Goal: Submit feedback/report problem

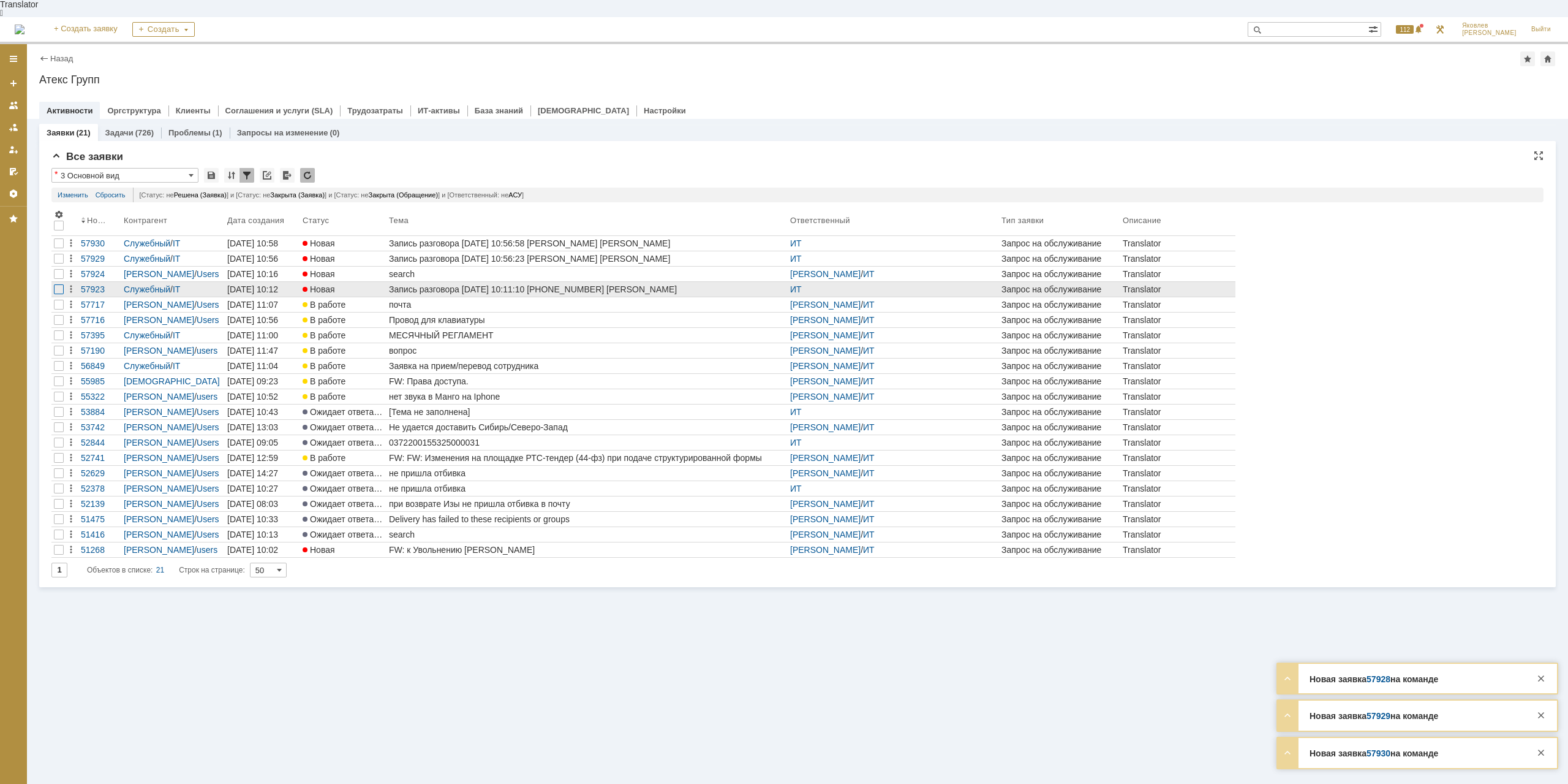
click at [60, 285] on div at bounding box center [59, 290] width 10 height 10
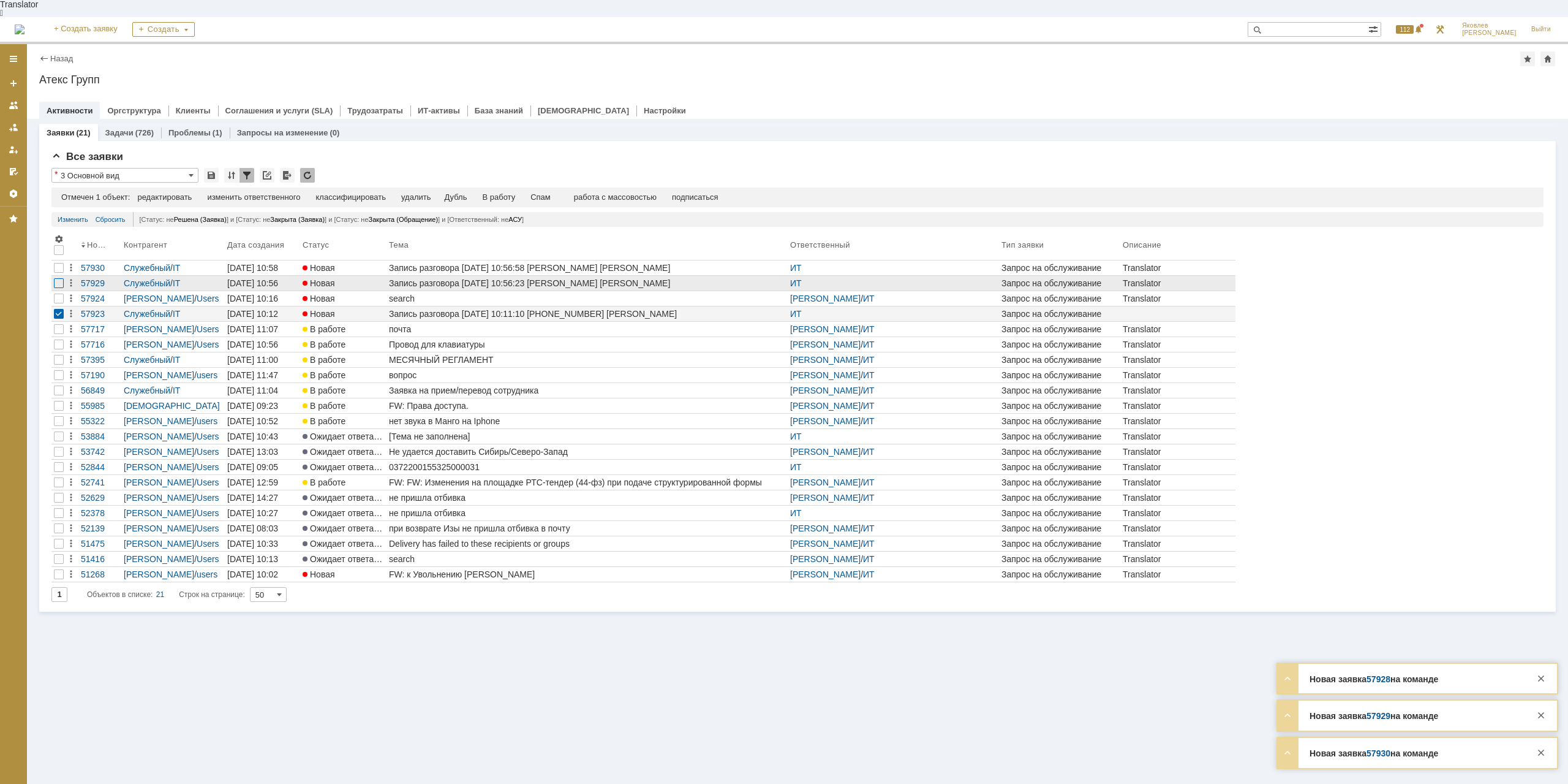
click at [59, 278] on div at bounding box center [59, 283] width 10 height 10
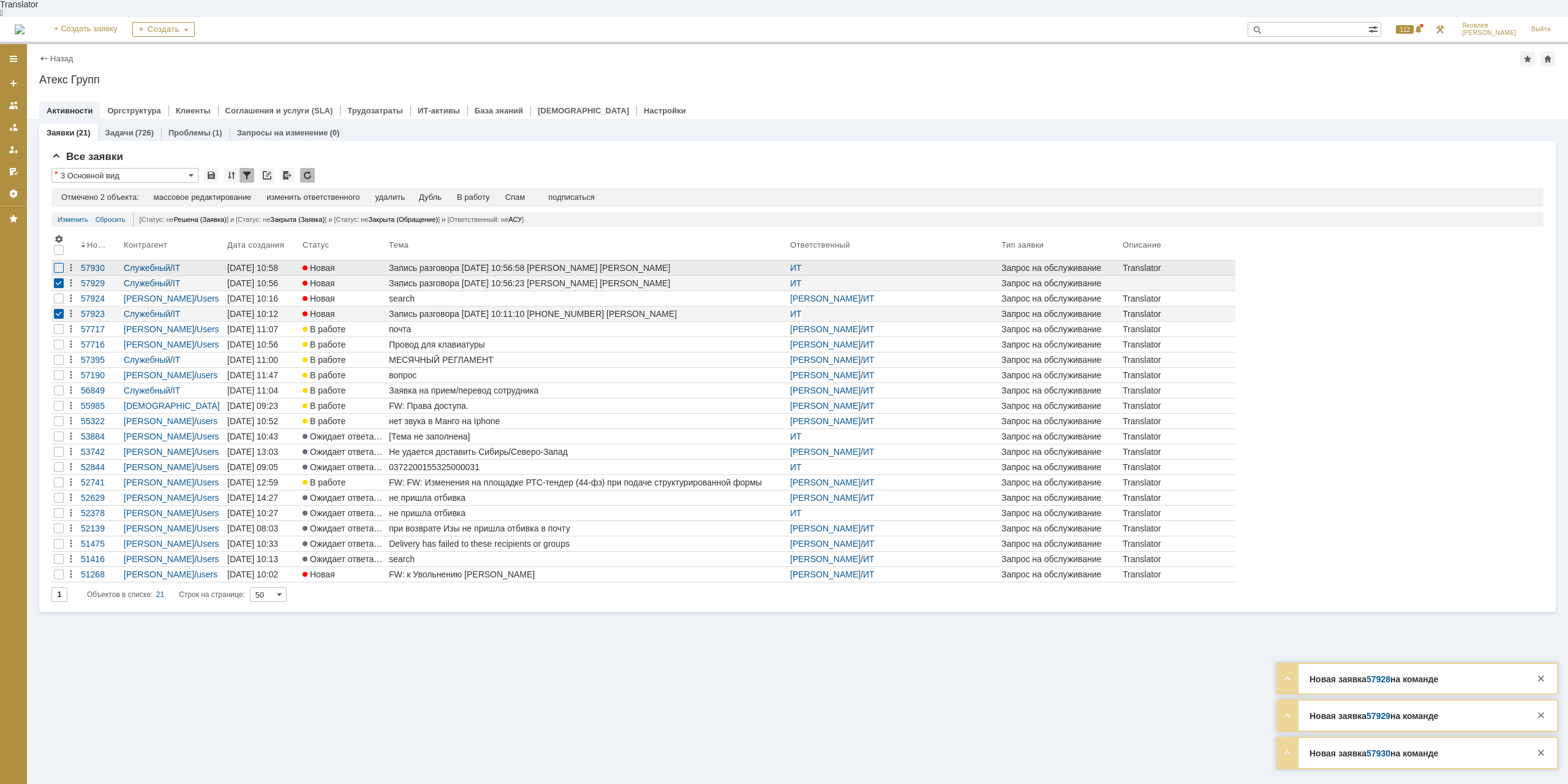
click at [60, 263] on div at bounding box center [59, 268] width 10 height 10
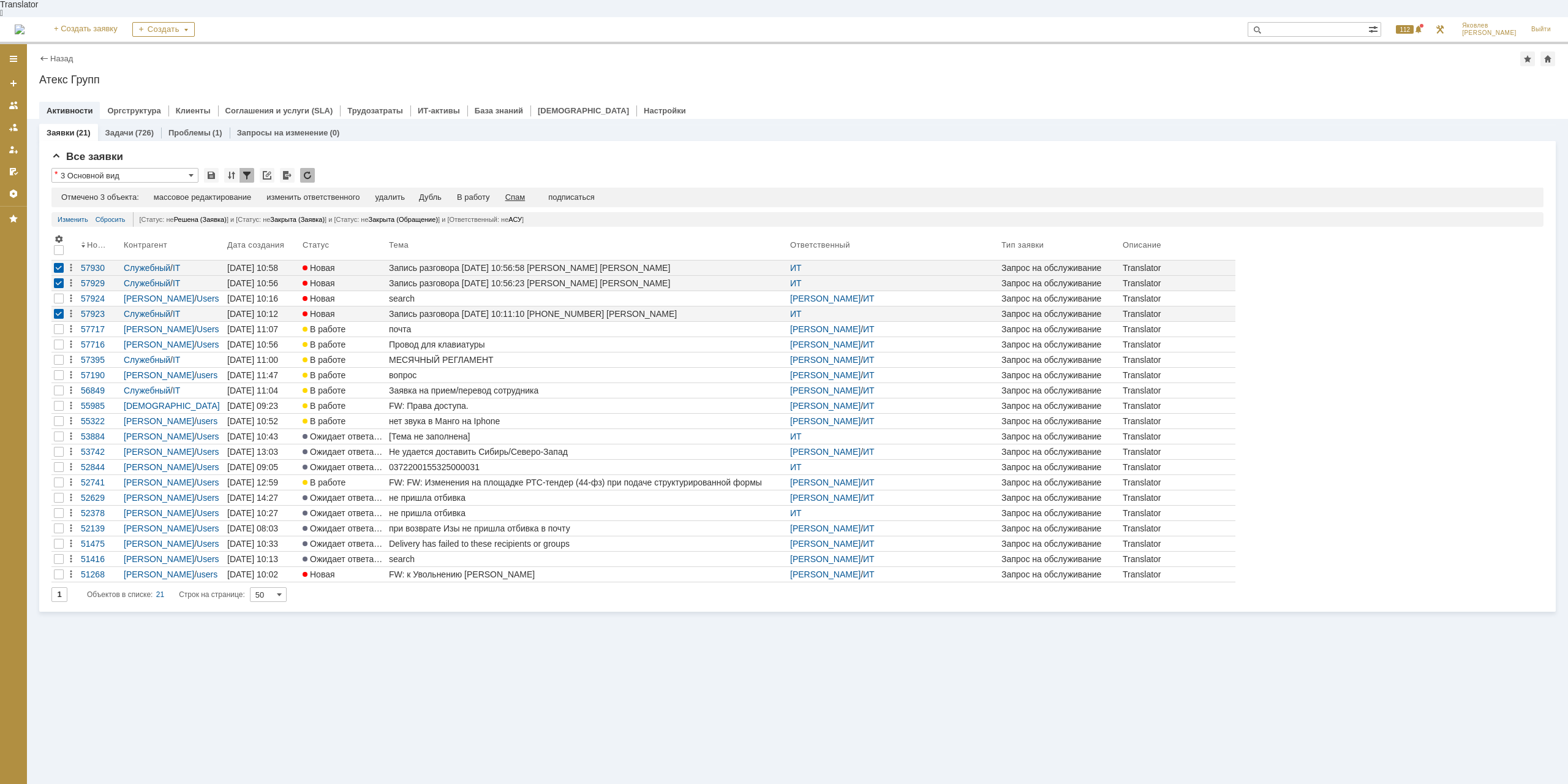
click at [521, 192] on div "Спам" at bounding box center [515, 197] width 20 height 10
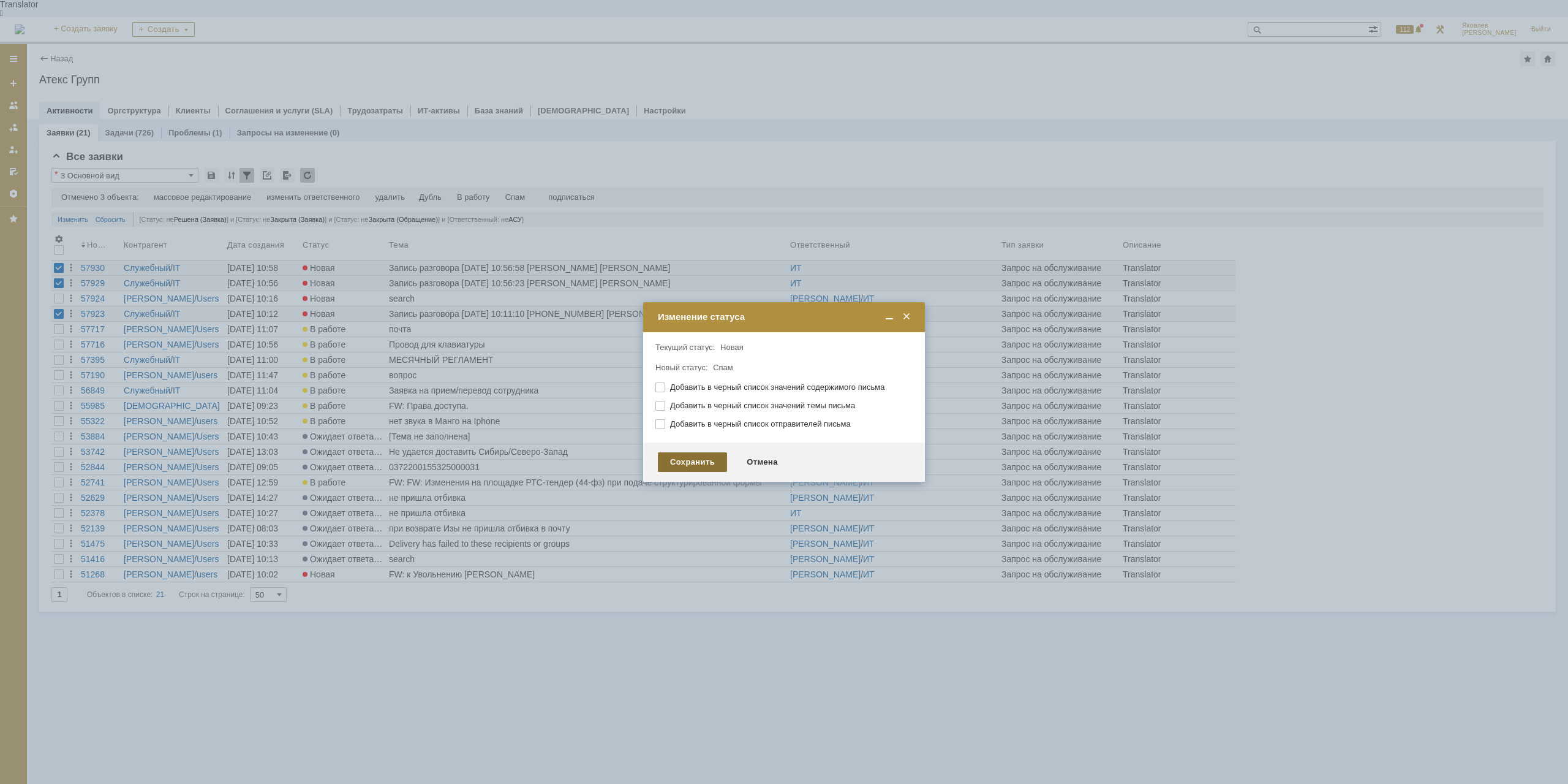
click at [691, 469] on div "Сохранить" at bounding box center [692, 462] width 69 height 20
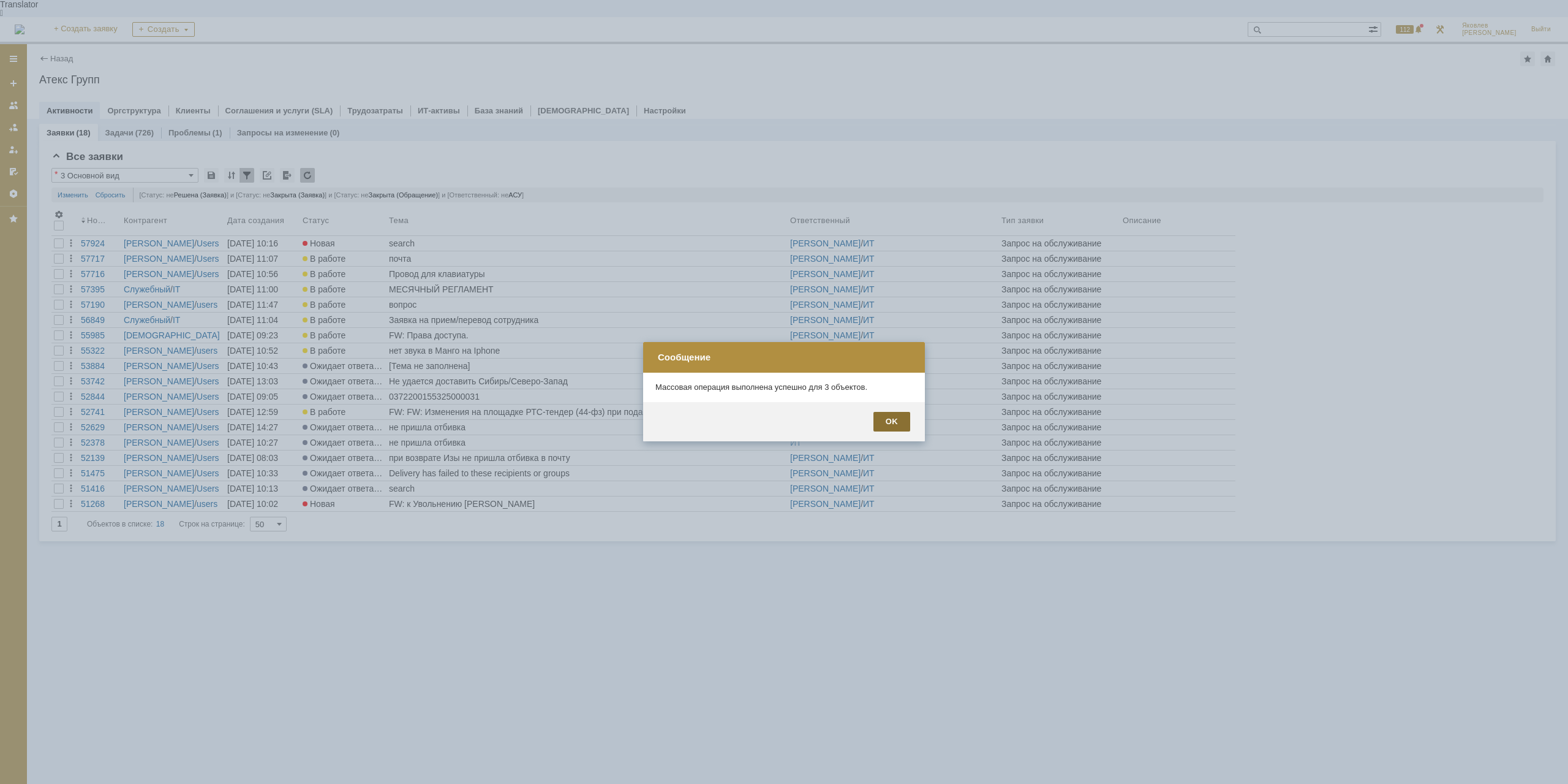
click at [898, 419] on div "OK" at bounding box center [891, 421] width 37 height 20
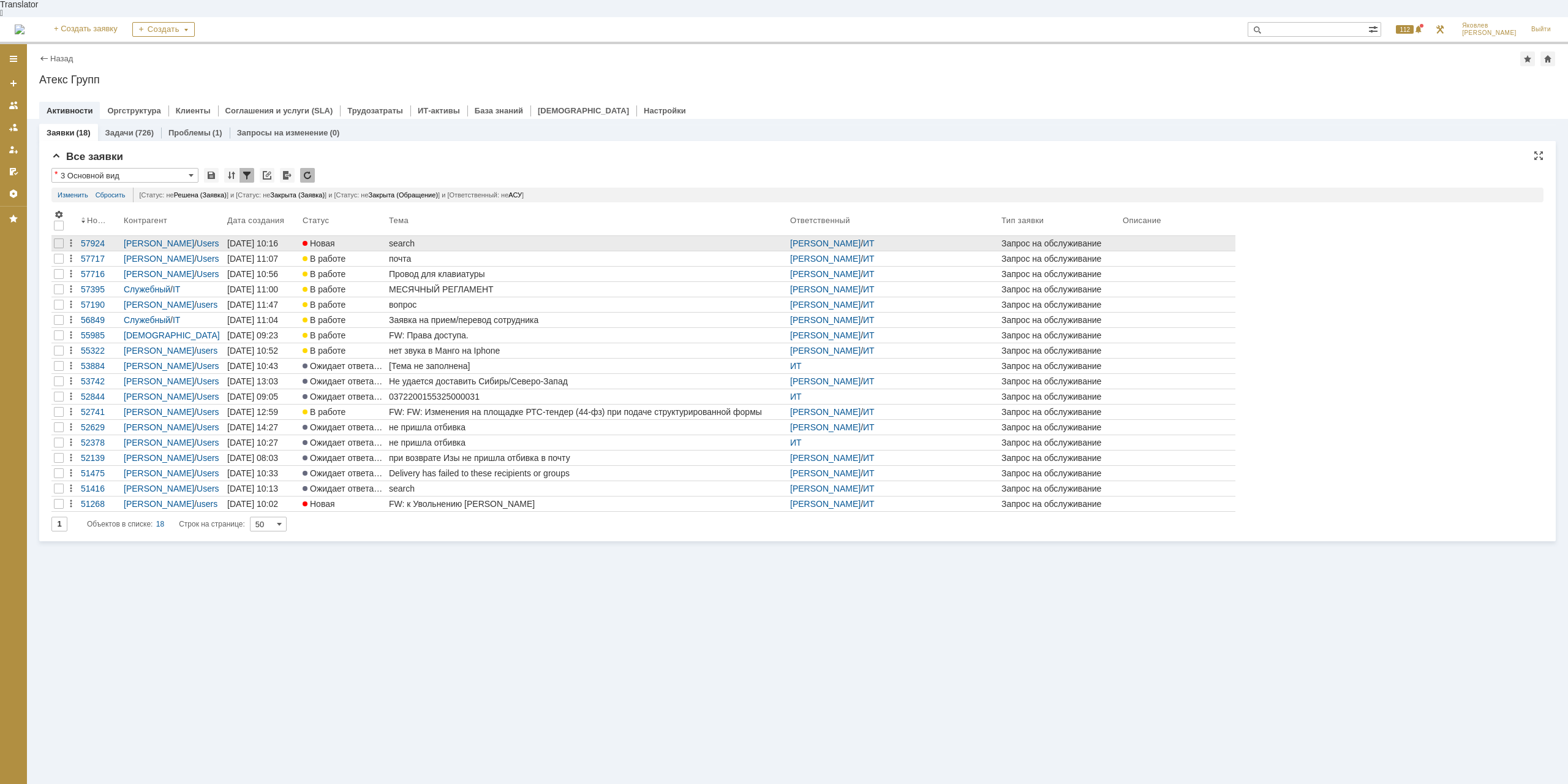
click at [409, 238] on div "search" at bounding box center [587, 243] width 396 height 10
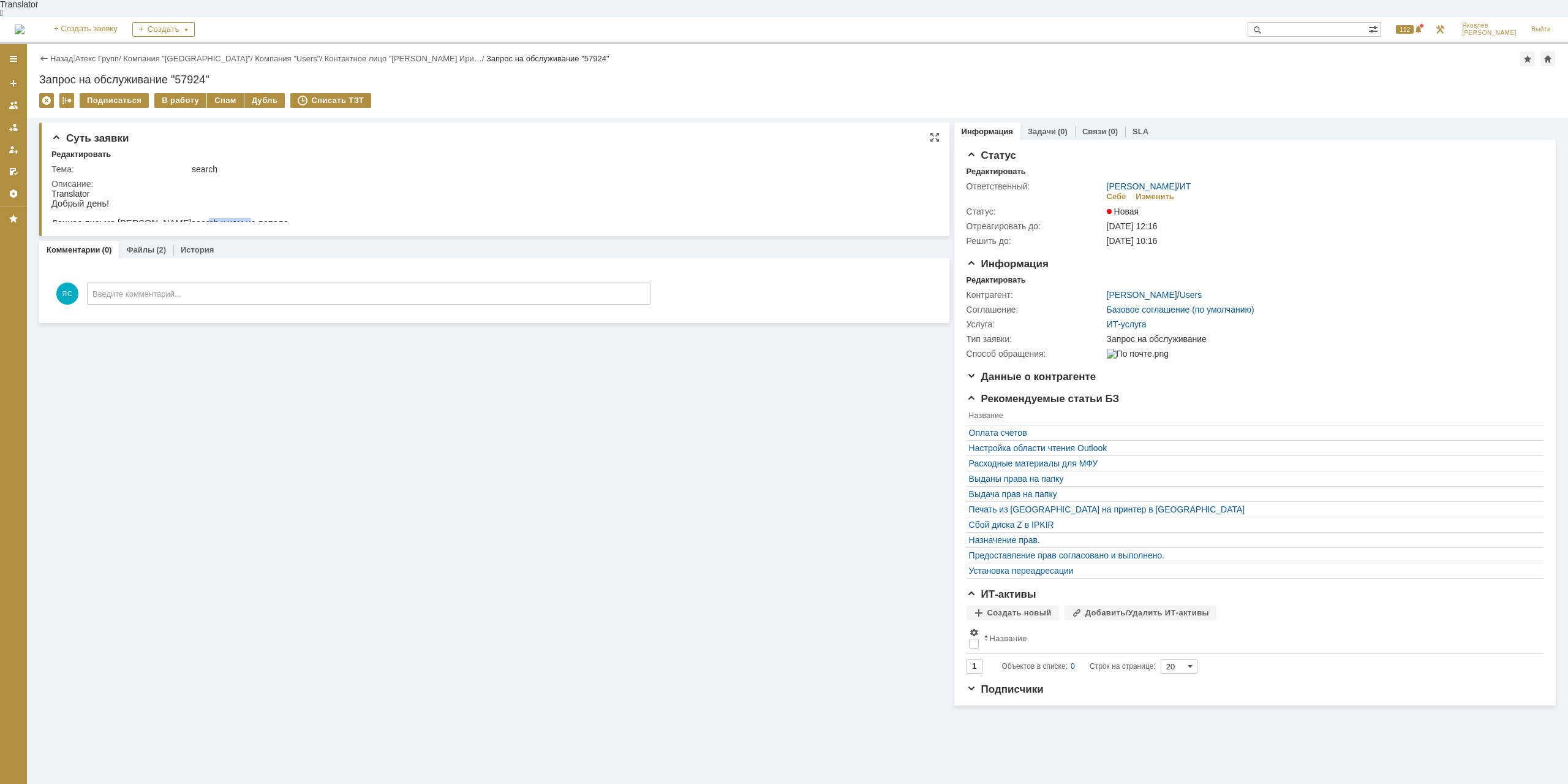
drag, startPoint x: 135, startPoint y: 218, endPoint x: 174, endPoint y: 218, distance: 39.0
click at [174, 218] on p "Данное письмо в search к нам не попало" at bounding box center [169, 223] width 237 height 10
drag, startPoint x: 176, startPoint y: 218, endPoint x: 192, endPoint y: 220, distance: 16.1
click at [180, 219] on p "Данное письмо в search к нам не попало" at bounding box center [169, 223] width 237 height 10
click at [230, 221] on html "Translator Добрый день! Данное письмо в search к нам не попало" at bounding box center [490, 208] width 879 height 39
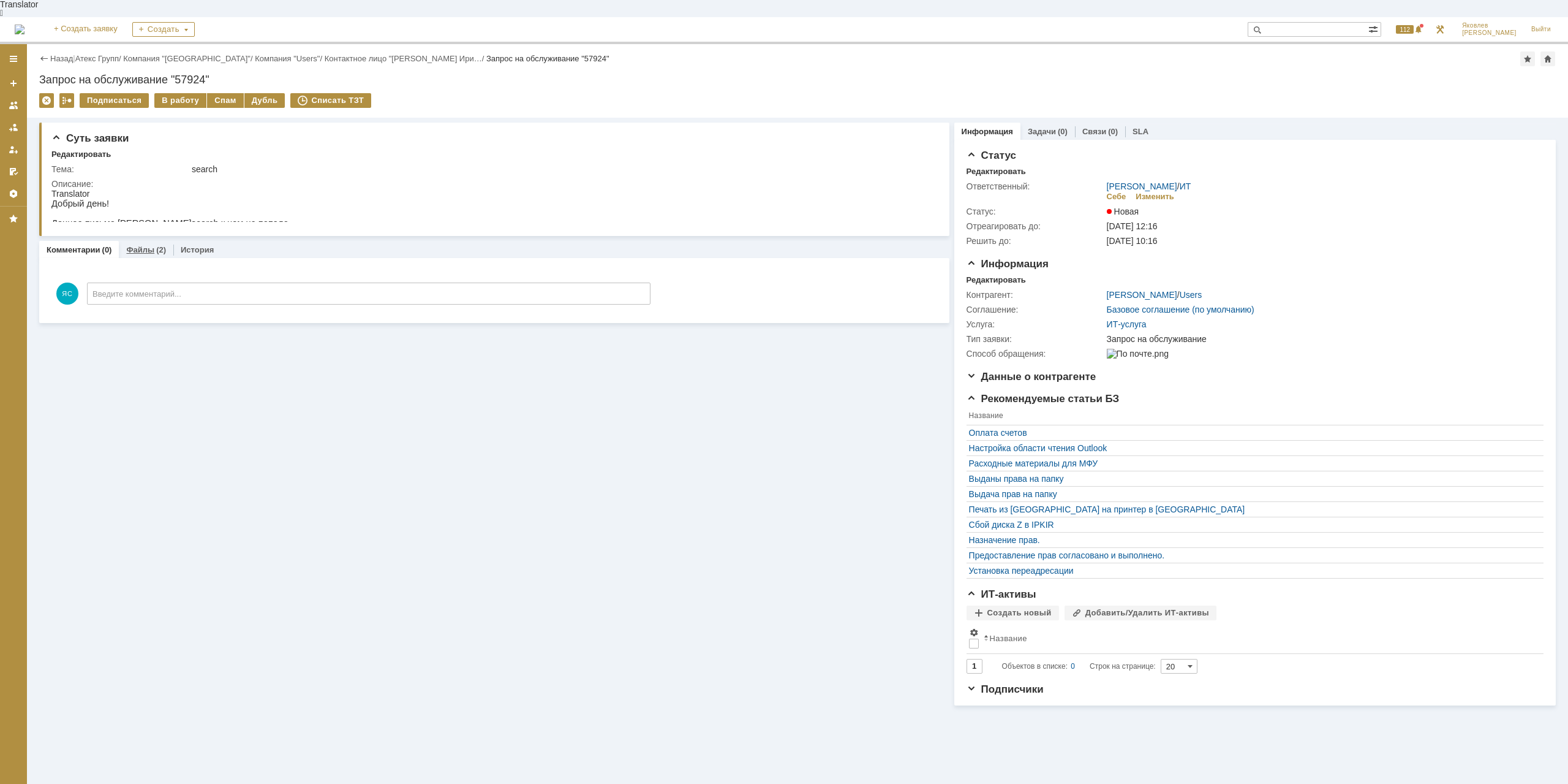
click at [134, 245] on link "Файлы" at bounding box center [141, 250] width 29 height 10
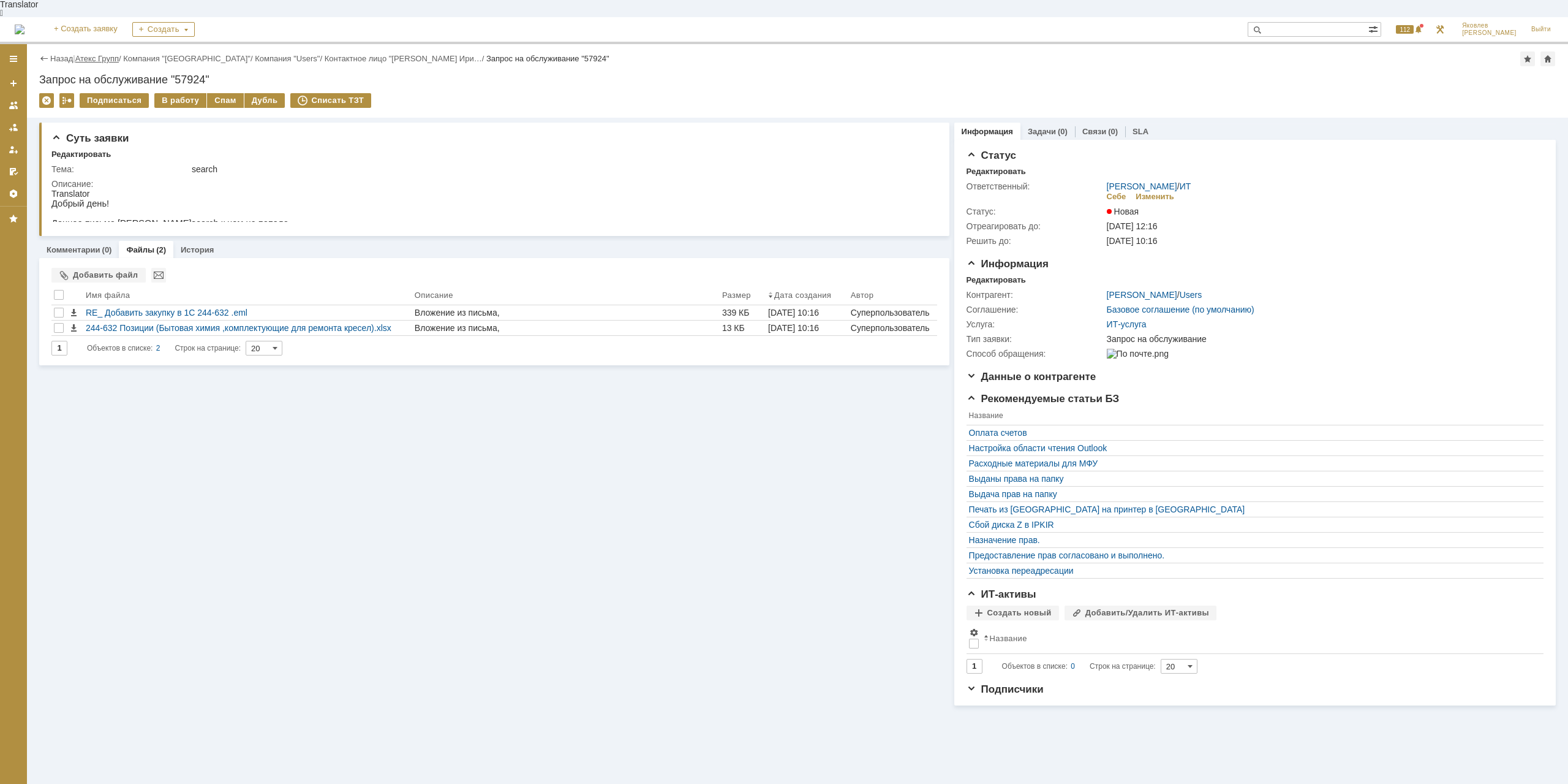
click at [95, 54] on link "Атекс Групп" at bounding box center [97, 59] width 44 height 10
